Goal: Task Accomplishment & Management: Use online tool/utility

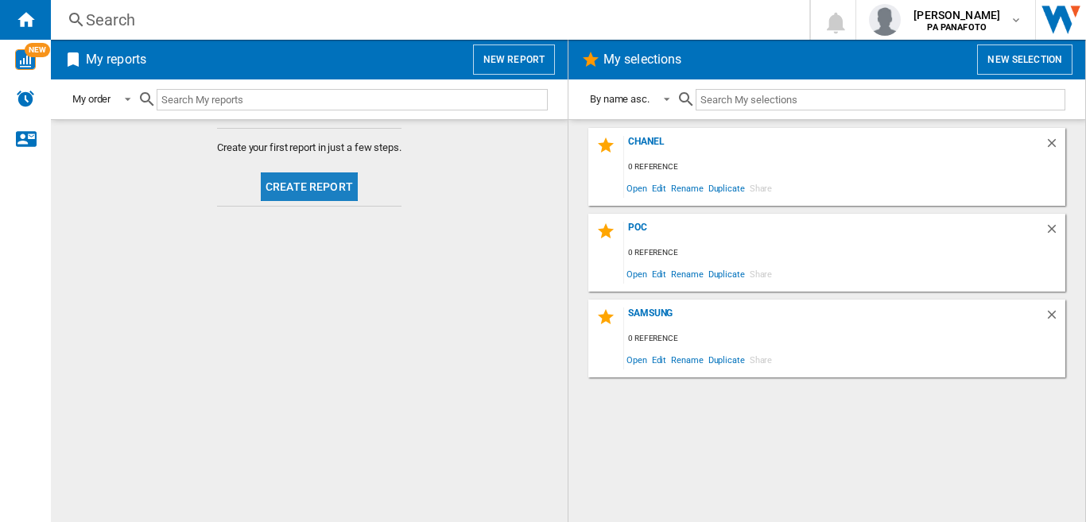
click at [300, 200] on button "Create report" at bounding box center [309, 186] width 97 height 29
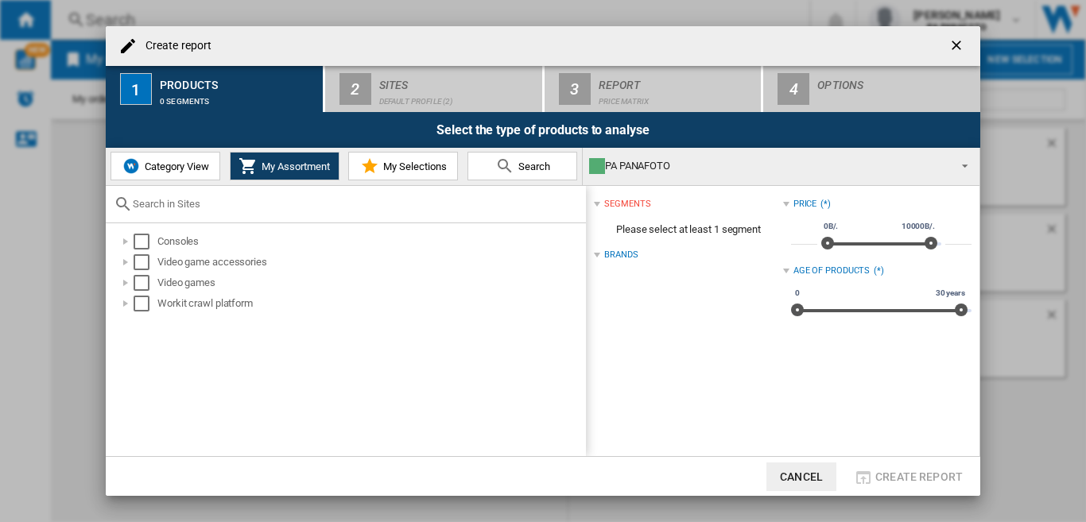
click at [181, 169] on span "Category View" at bounding box center [175, 167] width 68 height 12
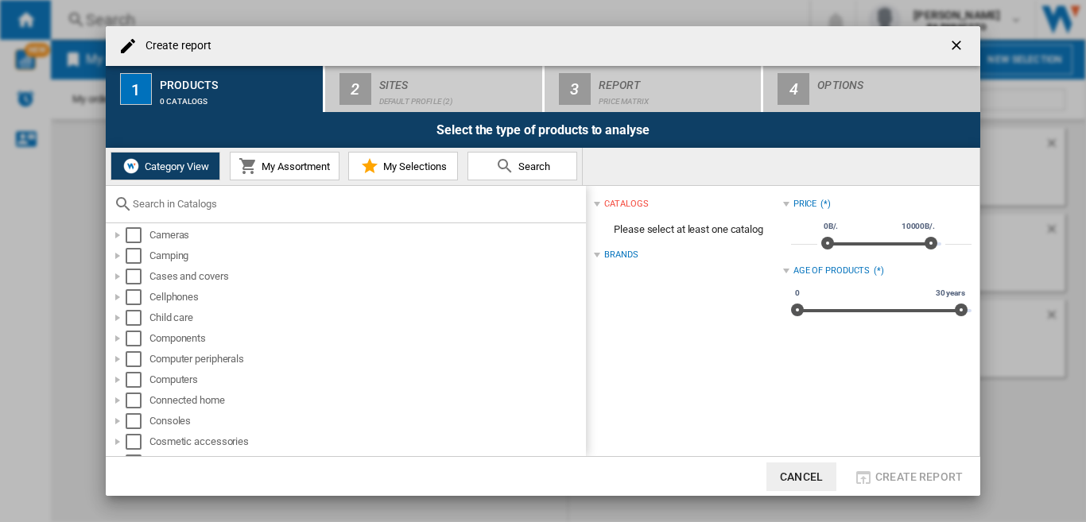
scroll to position [159, 0]
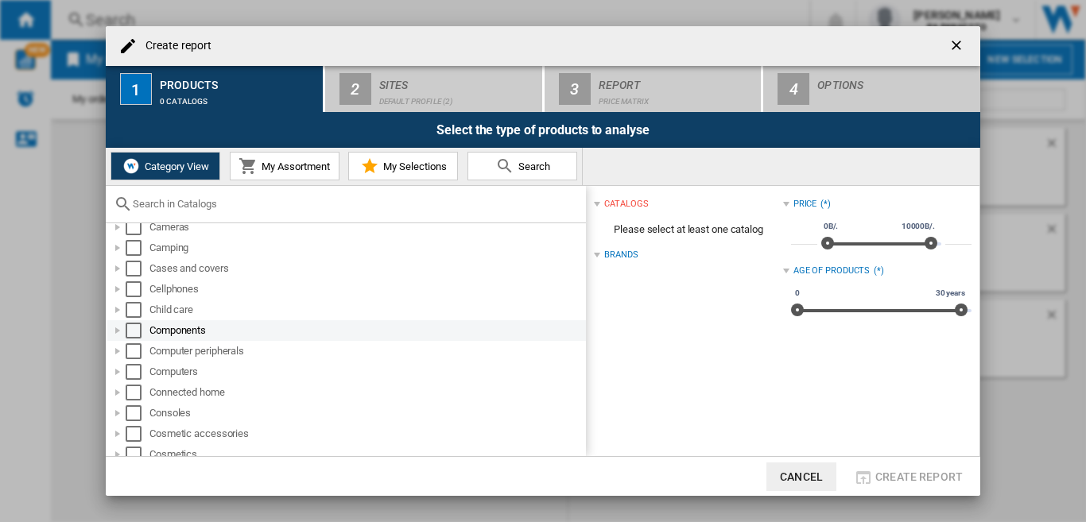
click at [137, 333] on div "Select" at bounding box center [134, 331] width 16 height 16
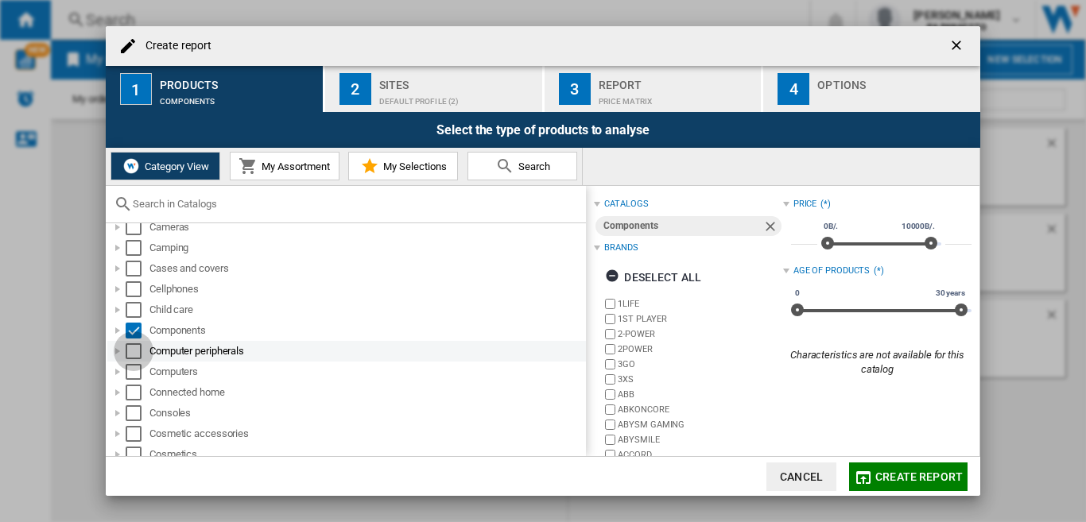
click at [130, 348] on div "Select" at bounding box center [134, 351] width 16 height 16
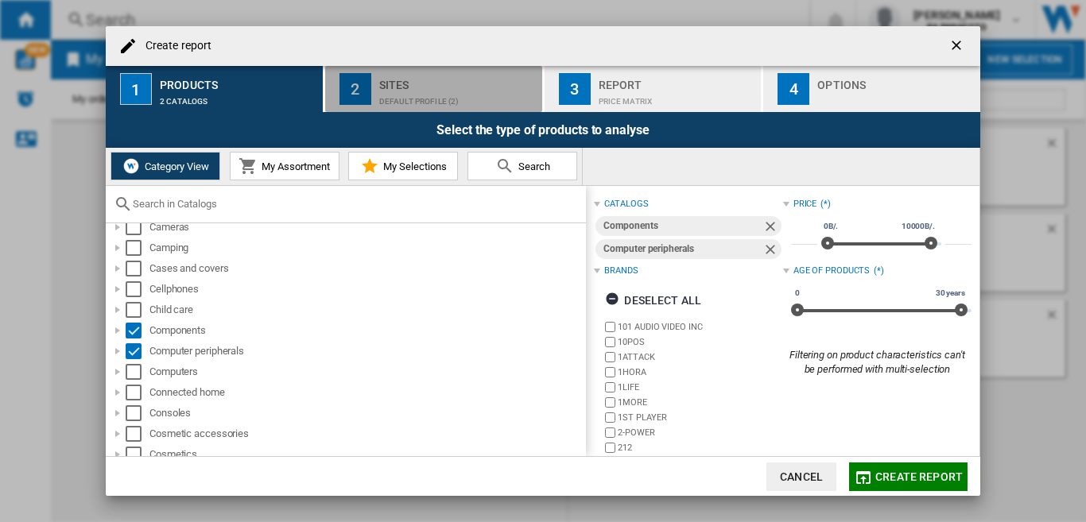
click at [392, 85] on div "Sites" at bounding box center [457, 80] width 157 height 17
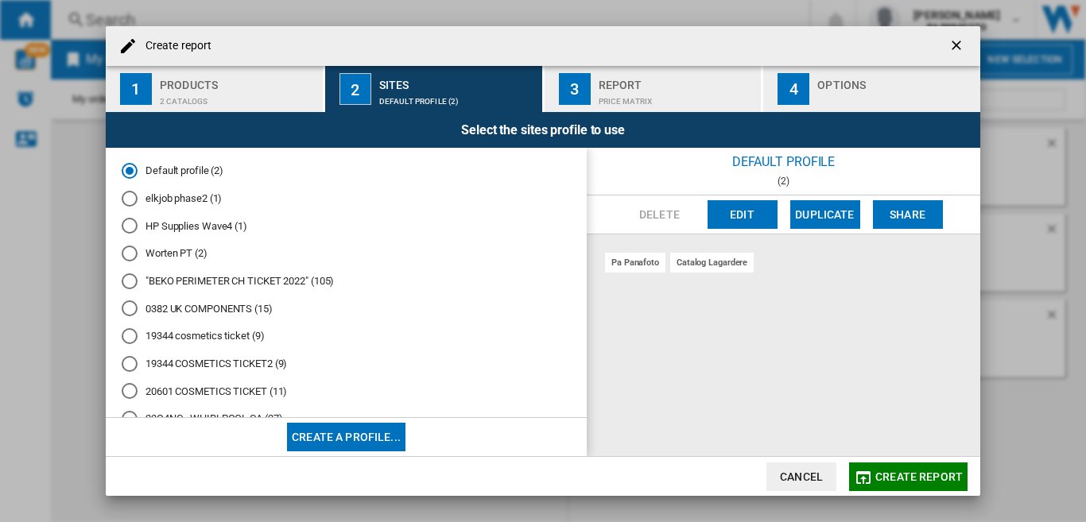
scroll to position [302, 0]
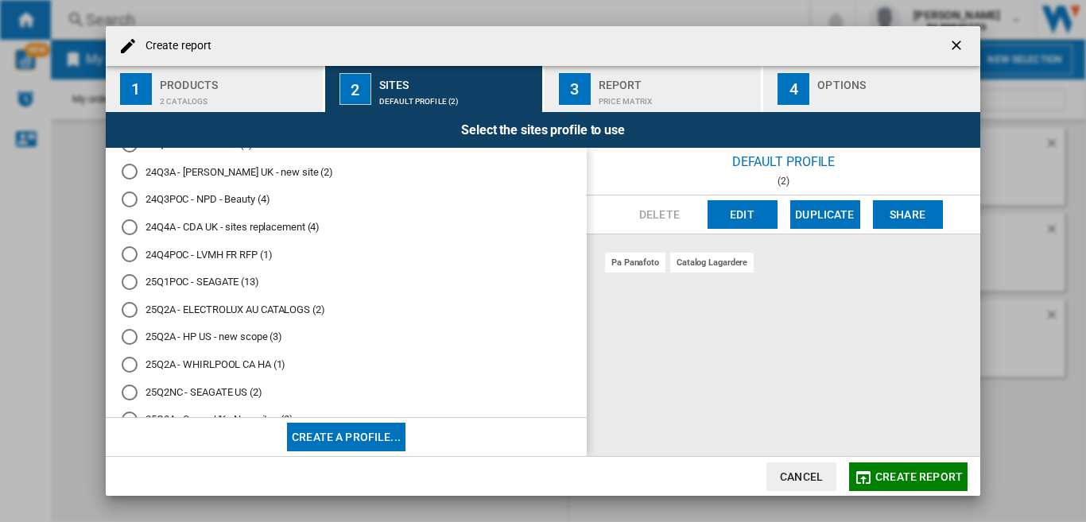
click at [201, 390] on md-radio-button "25Q2NC - SEAGATE US (2)" at bounding box center [346, 392] width 449 height 15
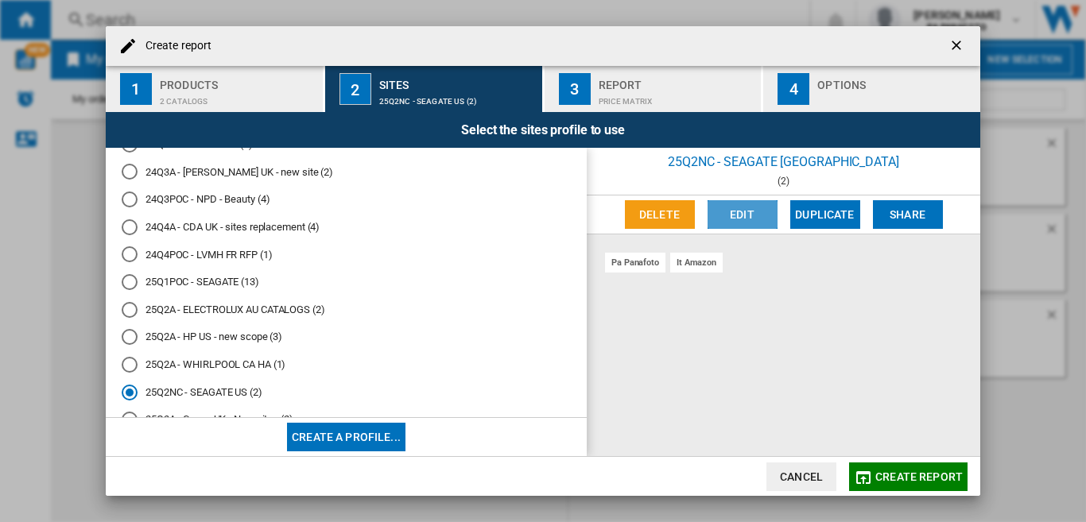
click at [750, 211] on button "Edit" at bounding box center [742, 214] width 70 height 29
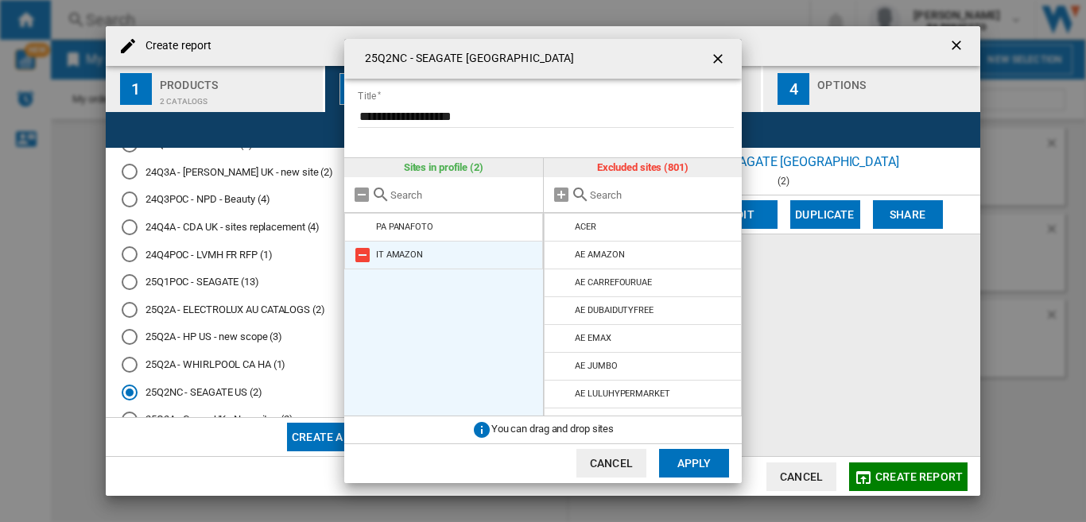
click at [364, 257] on md-icon at bounding box center [362, 255] width 19 height 19
click at [425, 192] on input "text" at bounding box center [462, 195] width 145 height 12
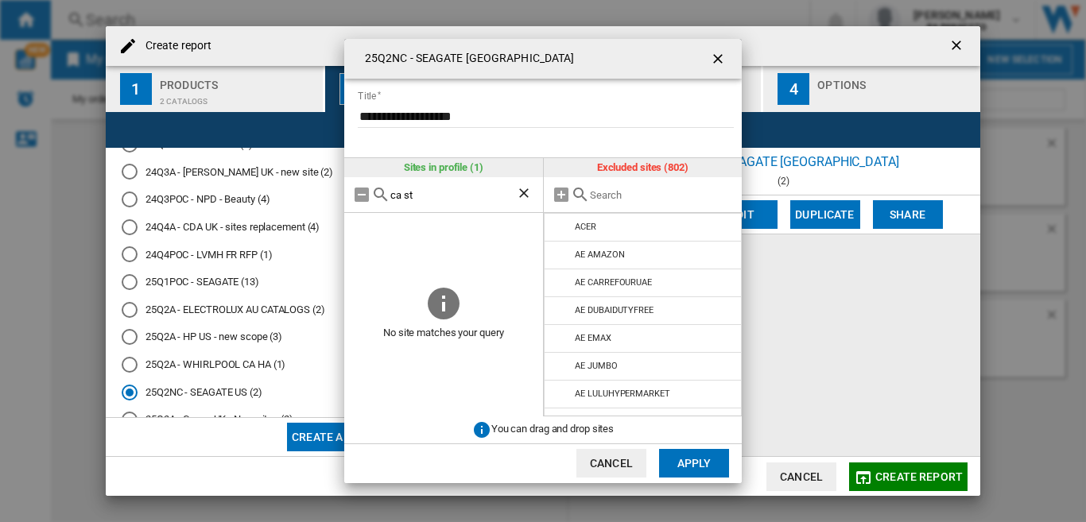
type input "ca st"
click at [622, 196] on input "text" at bounding box center [662, 195] width 145 height 12
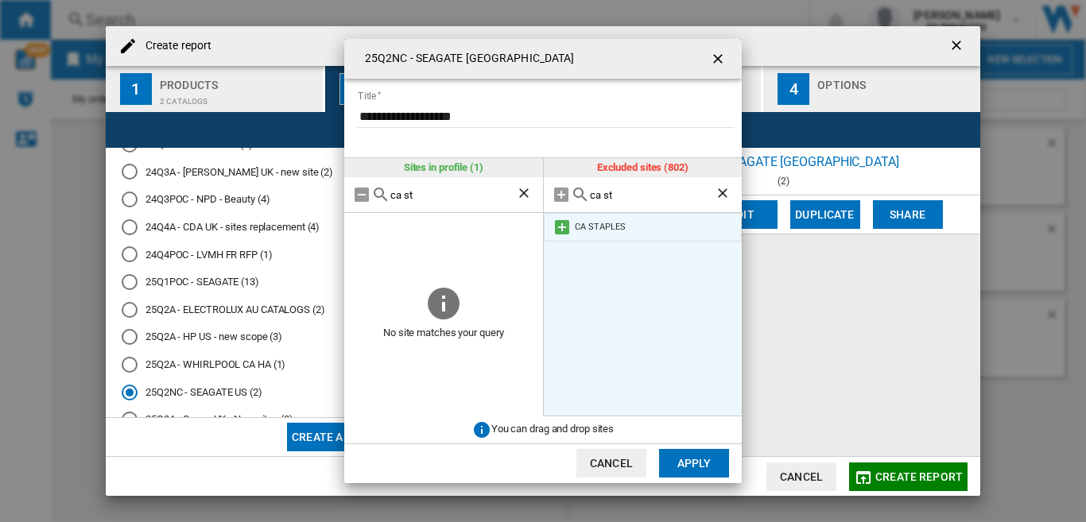
type input "ca st"
click at [559, 226] on md-icon at bounding box center [561, 227] width 19 height 19
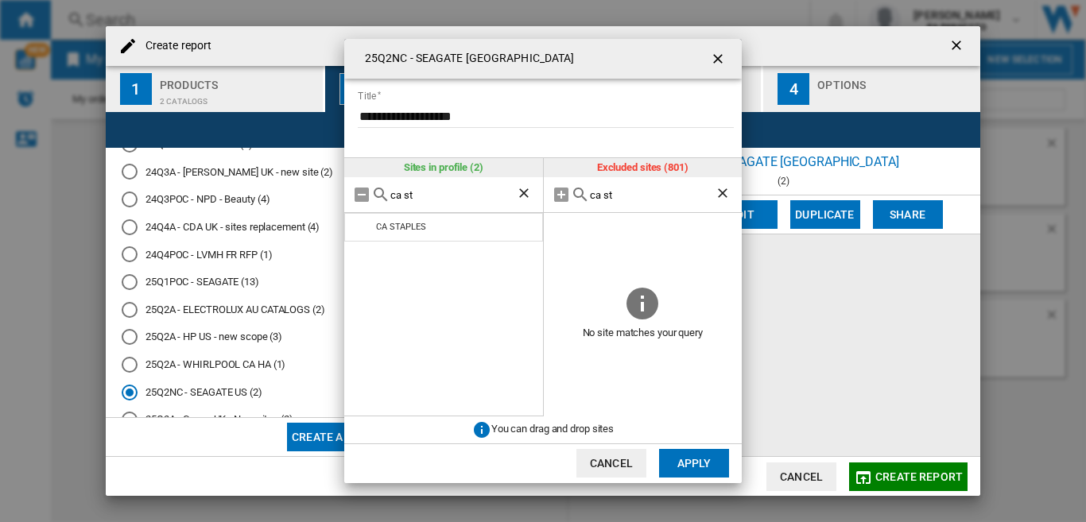
click at [458, 200] on input "ca st" at bounding box center [453, 195] width 126 height 12
type input "us mi"
click at [615, 196] on input "ca st" at bounding box center [653, 195] width 126 height 12
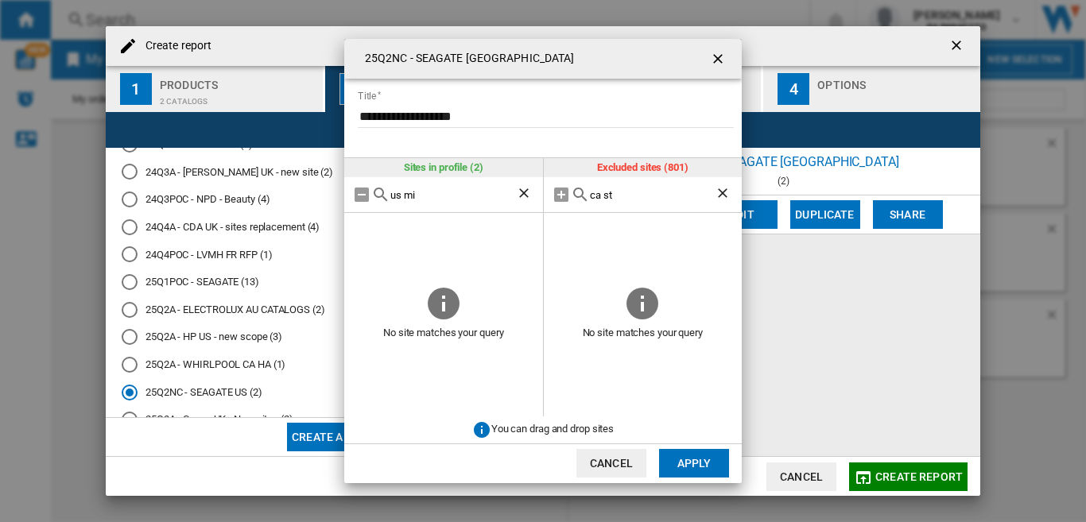
click at [615, 196] on input "ca st" at bounding box center [653, 195] width 126 height 12
click at [459, 192] on input "us mi" at bounding box center [453, 195] width 126 height 12
click at [459, 192] on input "text" at bounding box center [453, 195] width 126 height 12
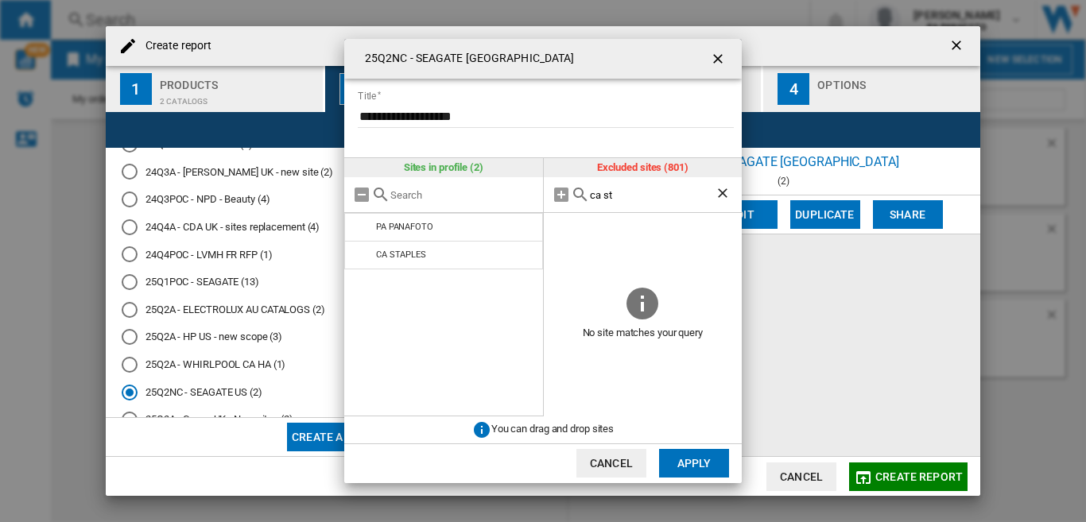
click at [692, 460] on button "Apply" at bounding box center [694, 463] width 70 height 29
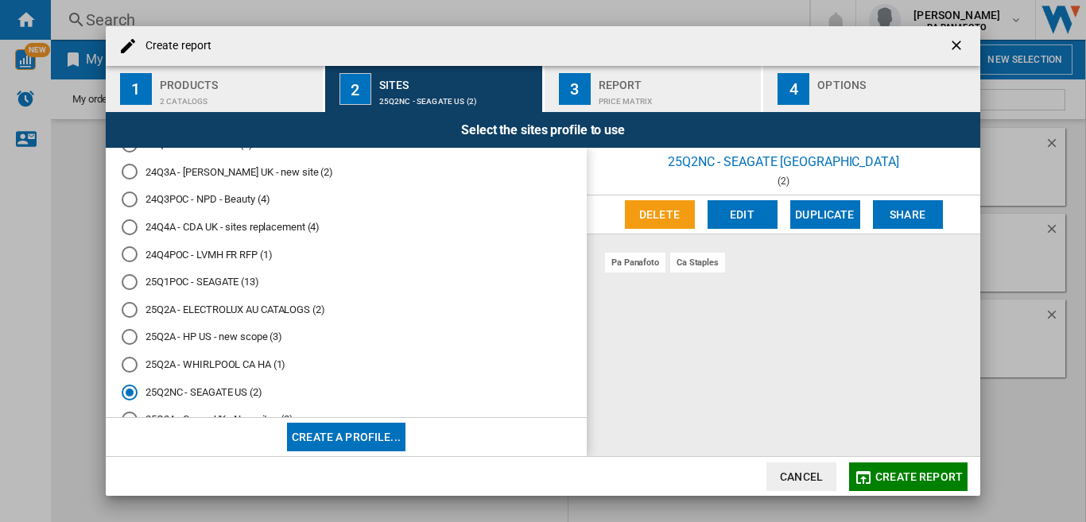
click at [222, 95] on div "2 catalogs" at bounding box center [238, 97] width 157 height 17
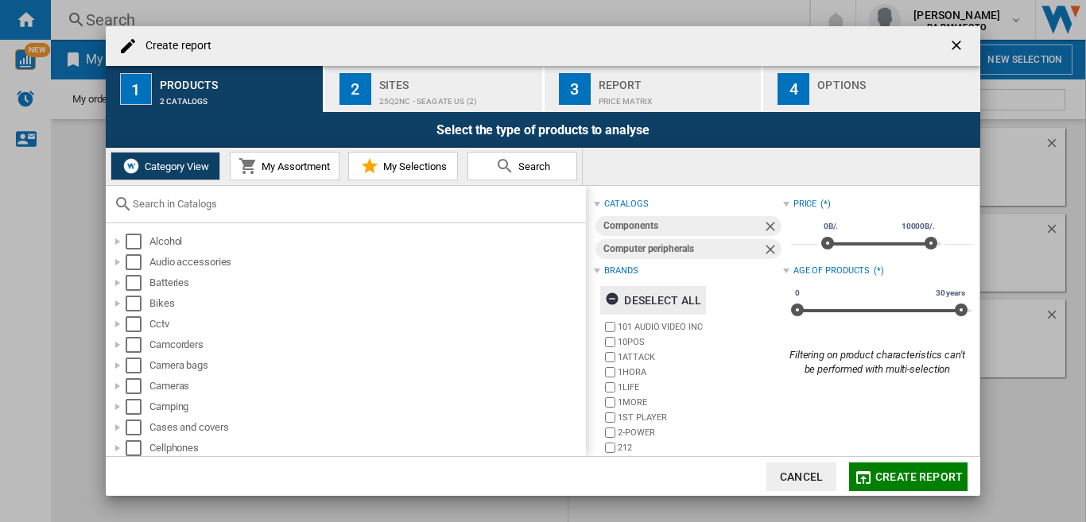
click at [613, 300] on ng-md-icon "button" at bounding box center [614, 301] width 19 height 19
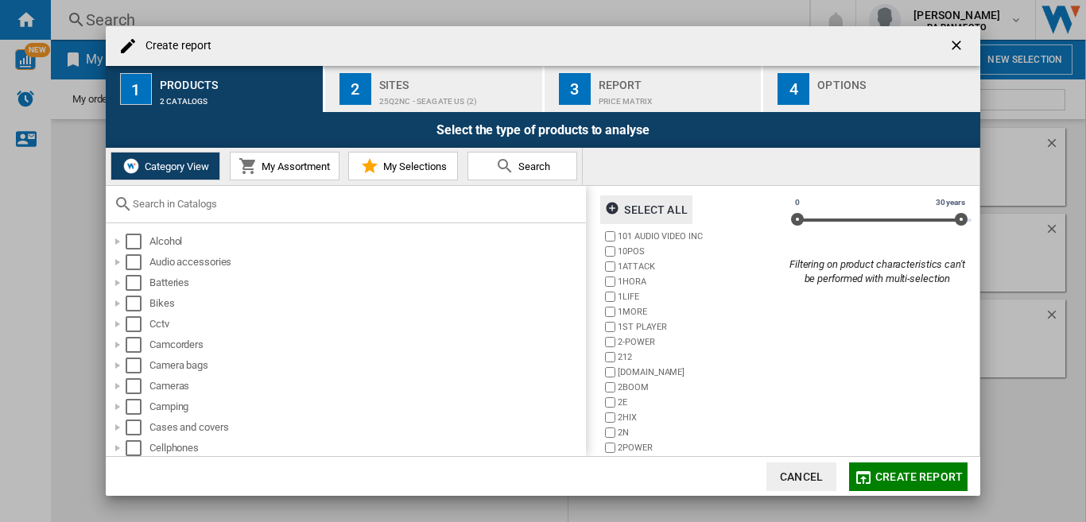
scroll to position [124, 0]
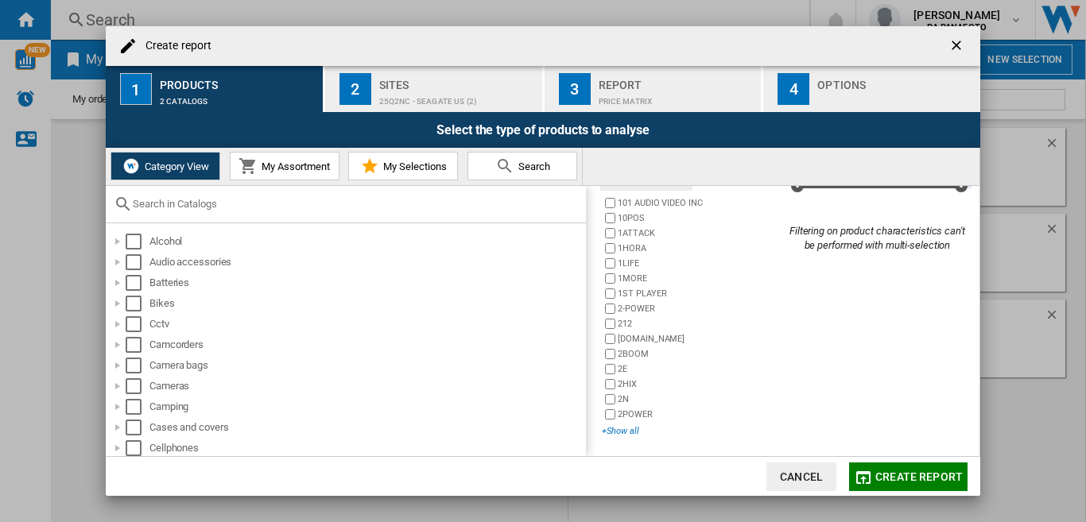
click at [615, 428] on div "+Show all" at bounding box center [692, 431] width 180 height 12
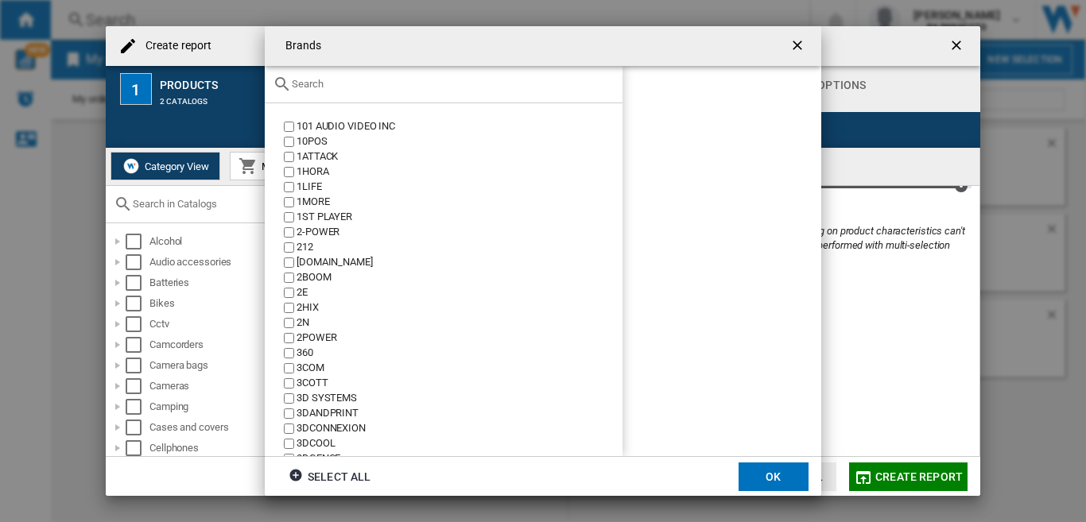
click at [327, 82] on input "text" at bounding box center [453, 84] width 323 height 12
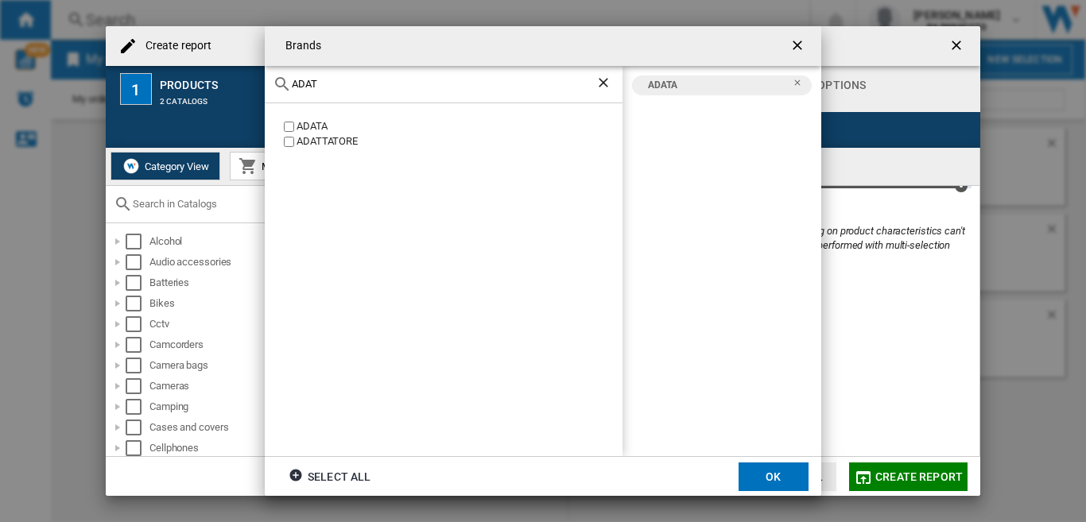
click at [358, 89] on input "ADAT" at bounding box center [444, 84] width 304 height 12
click at [349, 86] on input "CORSAI" at bounding box center [444, 84] width 304 height 12
click at [351, 87] on input "CRUCI" at bounding box center [444, 84] width 304 height 12
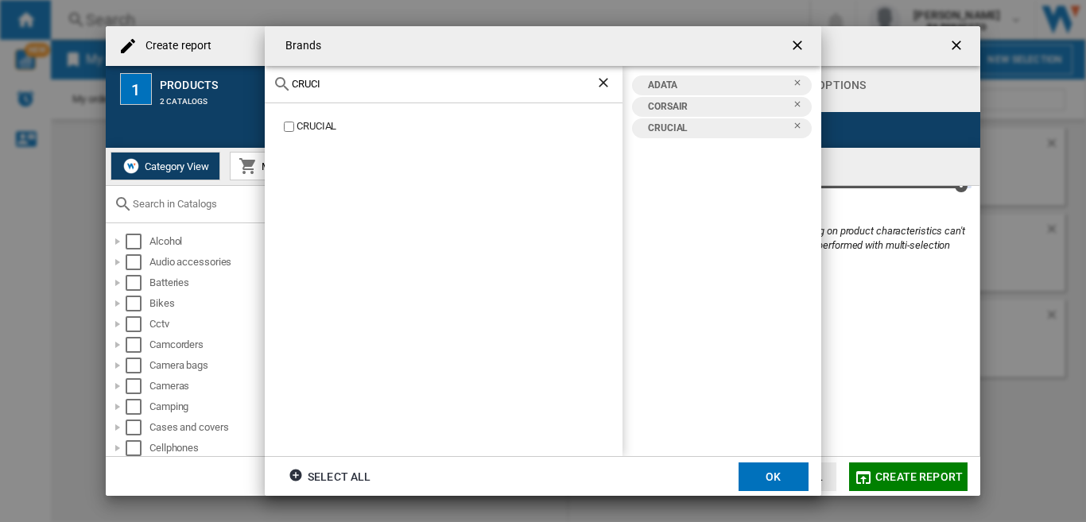
click at [351, 87] on input "CRUCI" at bounding box center [444, 84] width 304 height 12
click at [364, 90] on input "SEAGAT" at bounding box center [444, 84] width 304 height 12
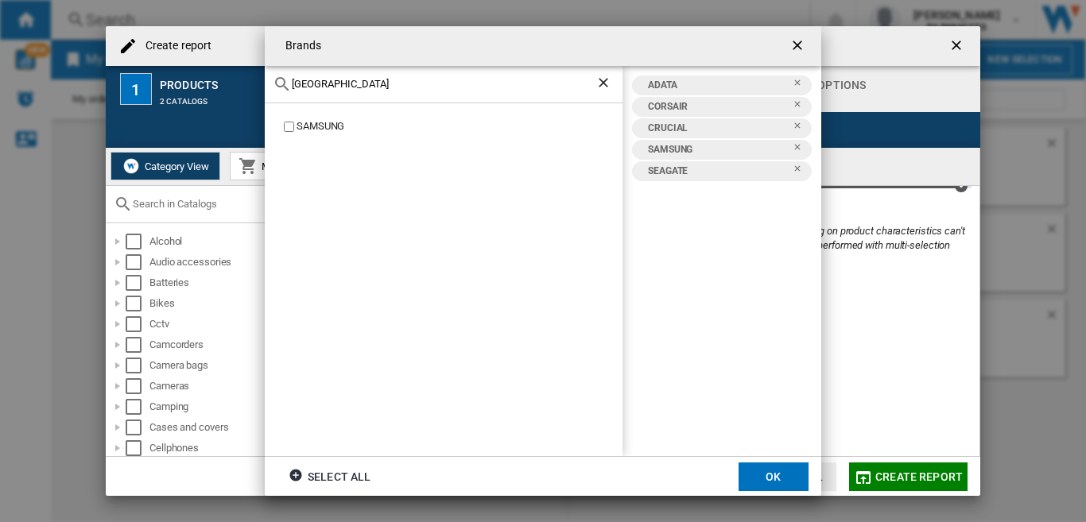
click at [351, 83] on input "[GEOGRAPHIC_DATA]" at bounding box center [444, 84] width 304 height 12
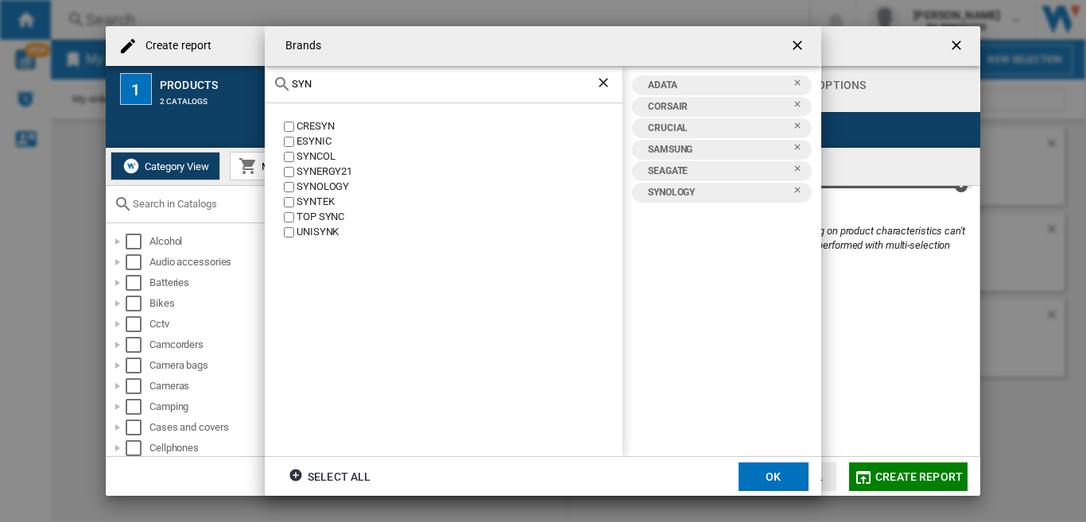
click at [349, 66] on div "SYN" at bounding box center [444, 84] width 358 height 37
click at [346, 79] on input "SYN" at bounding box center [444, 84] width 304 height 12
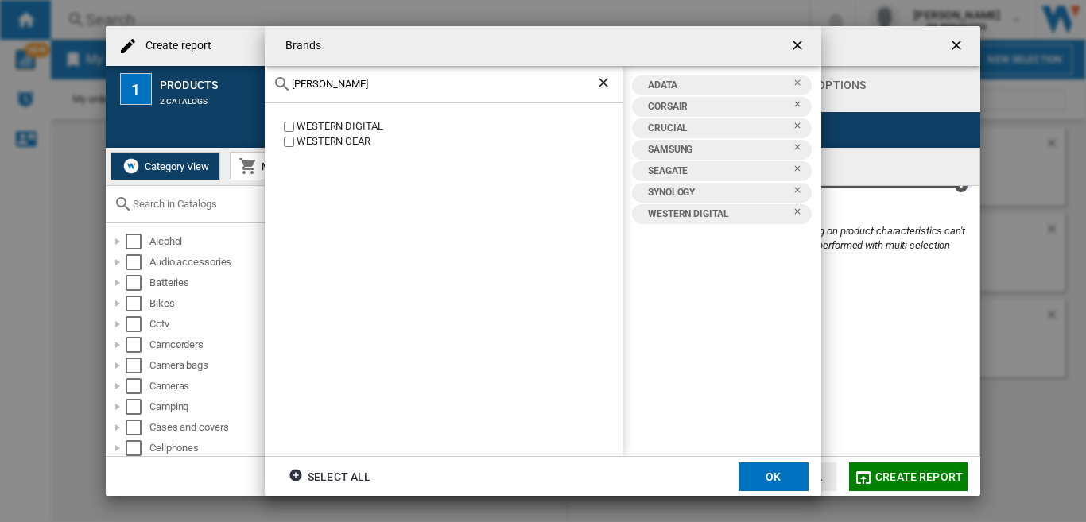
click at [300, 75] on div "[PERSON_NAME]" at bounding box center [444, 84] width 358 height 37
click at [304, 83] on input "[PERSON_NAME]" at bounding box center [444, 84] width 304 height 12
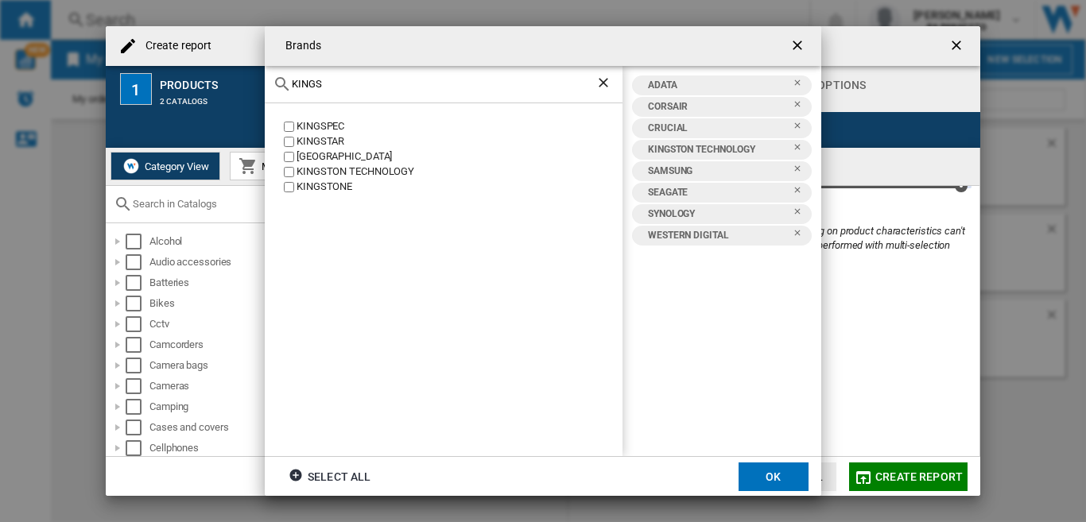
click at [310, 88] on input "KINGS" at bounding box center [444, 84] width 304 height 12
click at [332, 86] on input "TOSHI" at bounding box center [444, 84] width 304 height 12
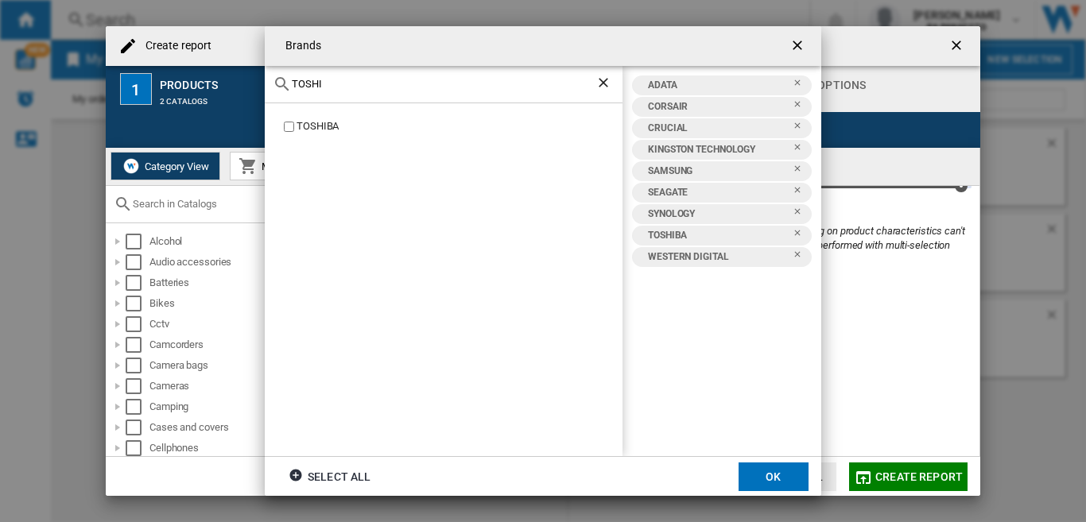
click at [316, 91] on div "TOSHI" at bounding box center [444, 84] width 358 height 37
click at [312, 87] on input "TOSHI" at bounding box center [444, 84] width 304 height 12
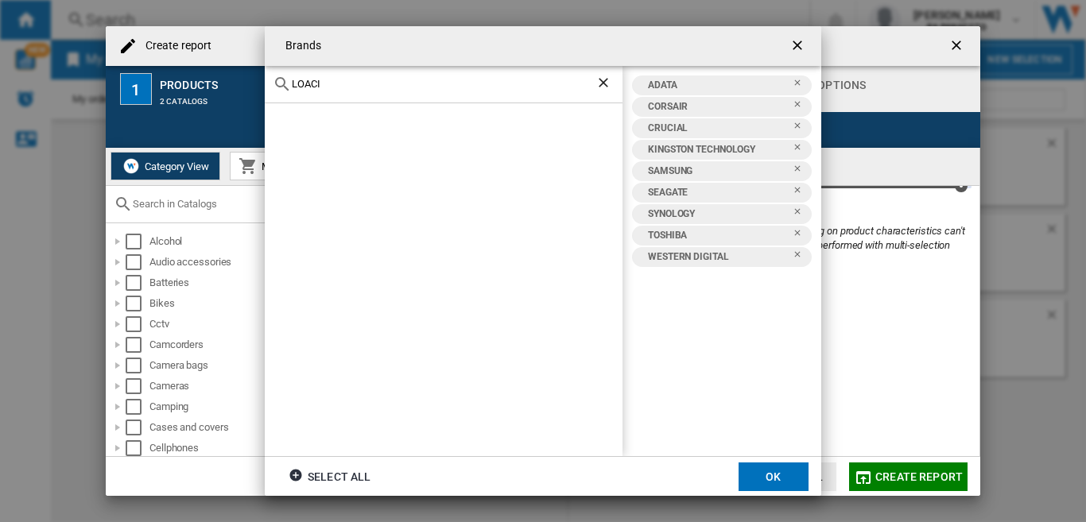
click at [308, 83] on input "LOACI" at bounding box center [444, 84] width 304 height 12
type input "[PERSON_NAME]"
click at [764, 470] on button "OK" at bounding box center [773, 477] width 70 height 29
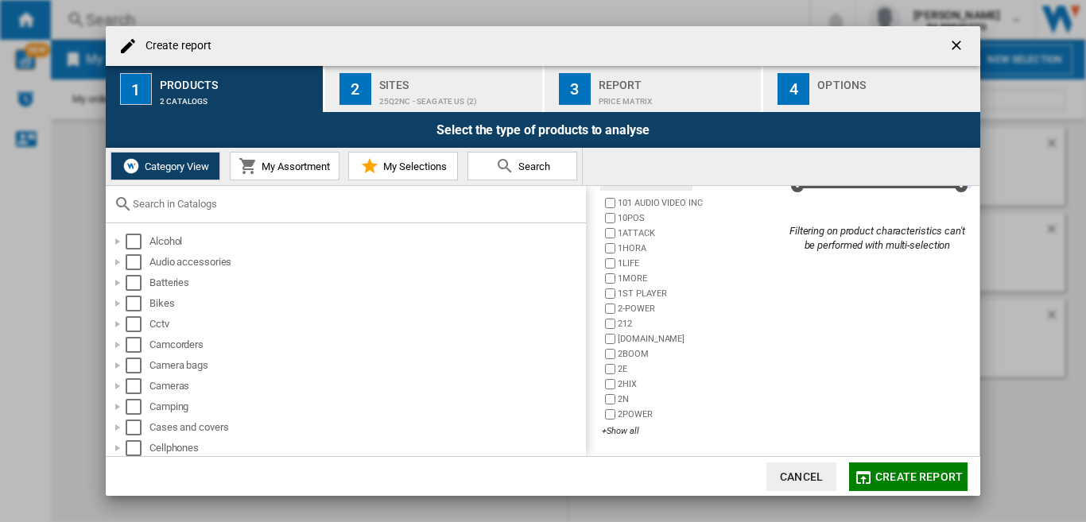
click at [408, 79] on div "Sites" at bounding box center [457, 80] width 157 height 17
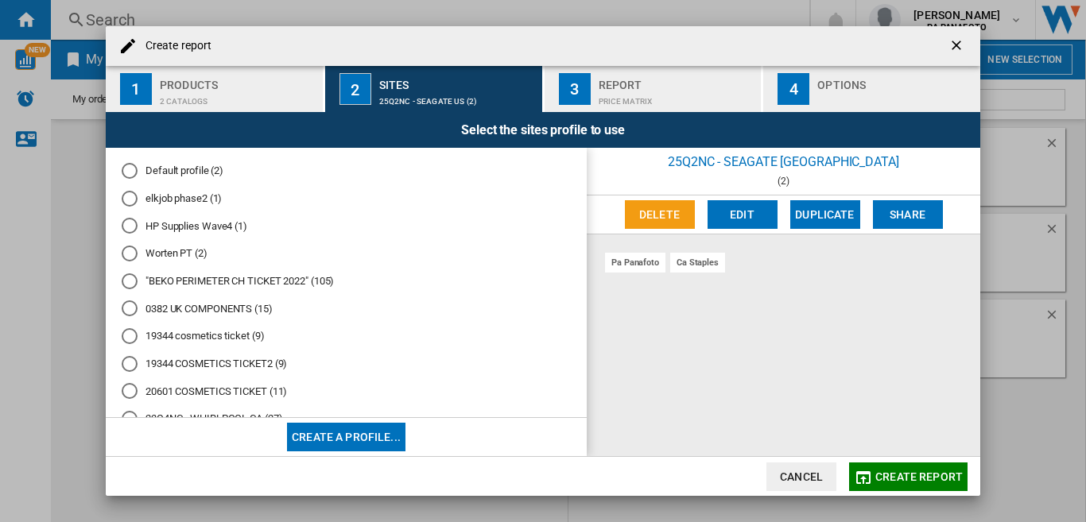
drag, startPoint x: 680, startPoint y: 350, endPoint x: 742, endPoint y: 385, distance: 71.9
click at [680, 351] on div "pa panafoto ca staples" at bounding box center [783, 345] width 393 height 222
click at [904, 489] on button "Create report" at bounding box center [908, 477] width 118 height 29
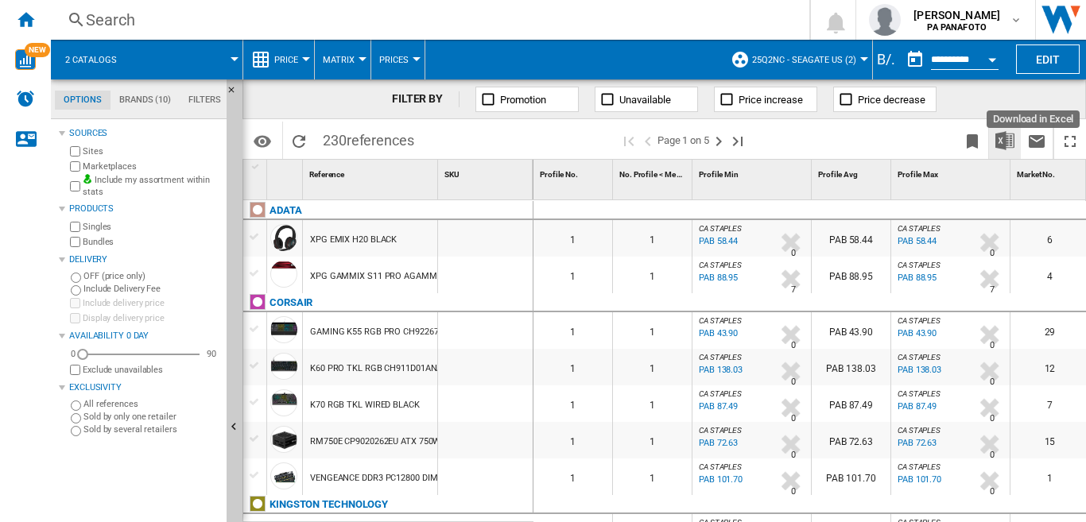
click at [1002, 140] on img "Download in Excel" at bounding box center [1004, 140] width 19 height 19
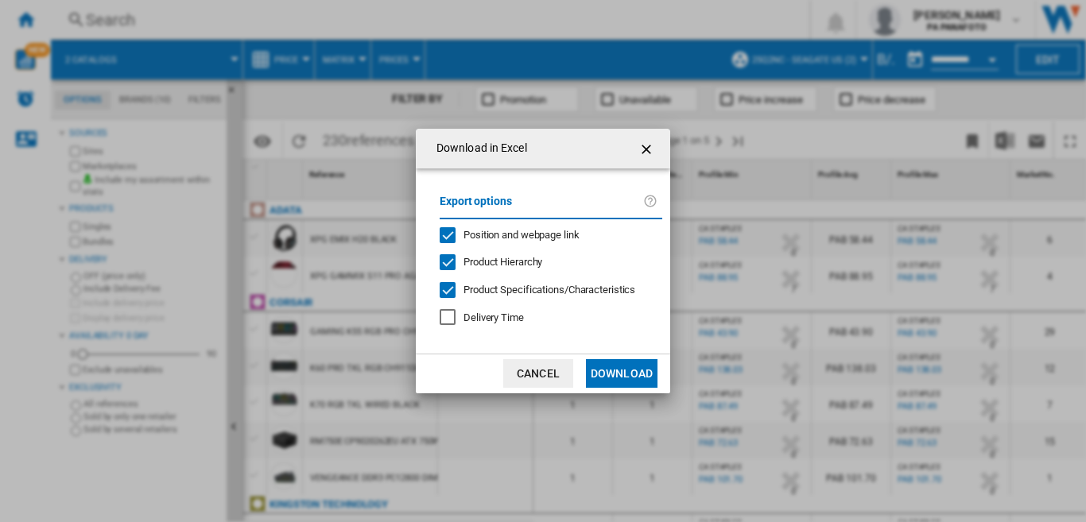
click at [615, 371] on button "Download" at bounding box center [622, 373] width 72 height 29
